Goal: Information Seeking & Learning: Learn about a topic

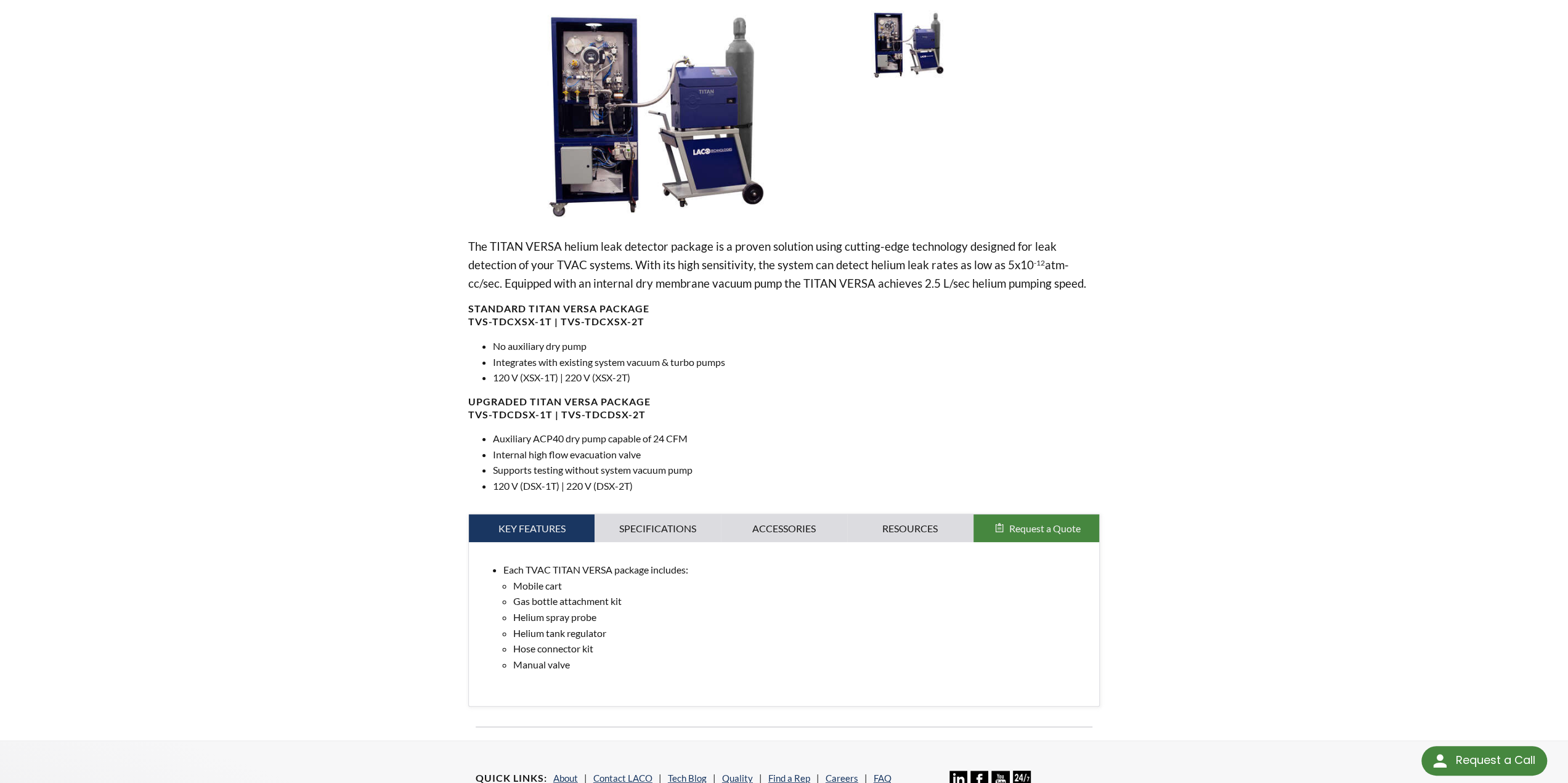
scroll to position [62, 0]
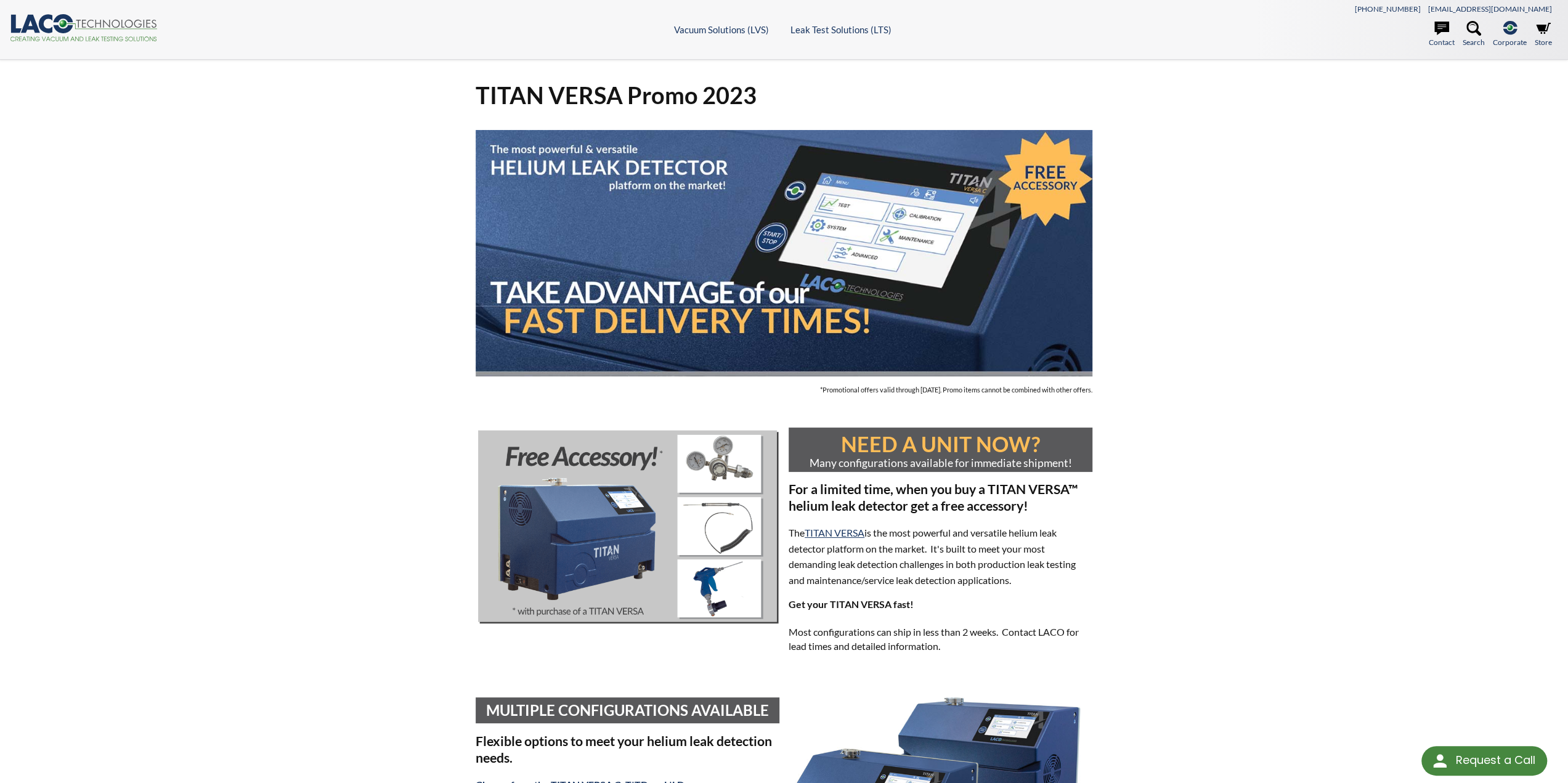
click at [575, 98] on h1 "TITAN VERSA Promo 2023" at bounding box center [784, 95] width 618 height 31
click at [527, 94] on h1 "TITAN VERSA Promo 2023" at bounding box center [784, 95] width 618 height 31
copy h1 "TITAN VERSA"
